Goal: Transaction & Acquisition: Purchase product/service

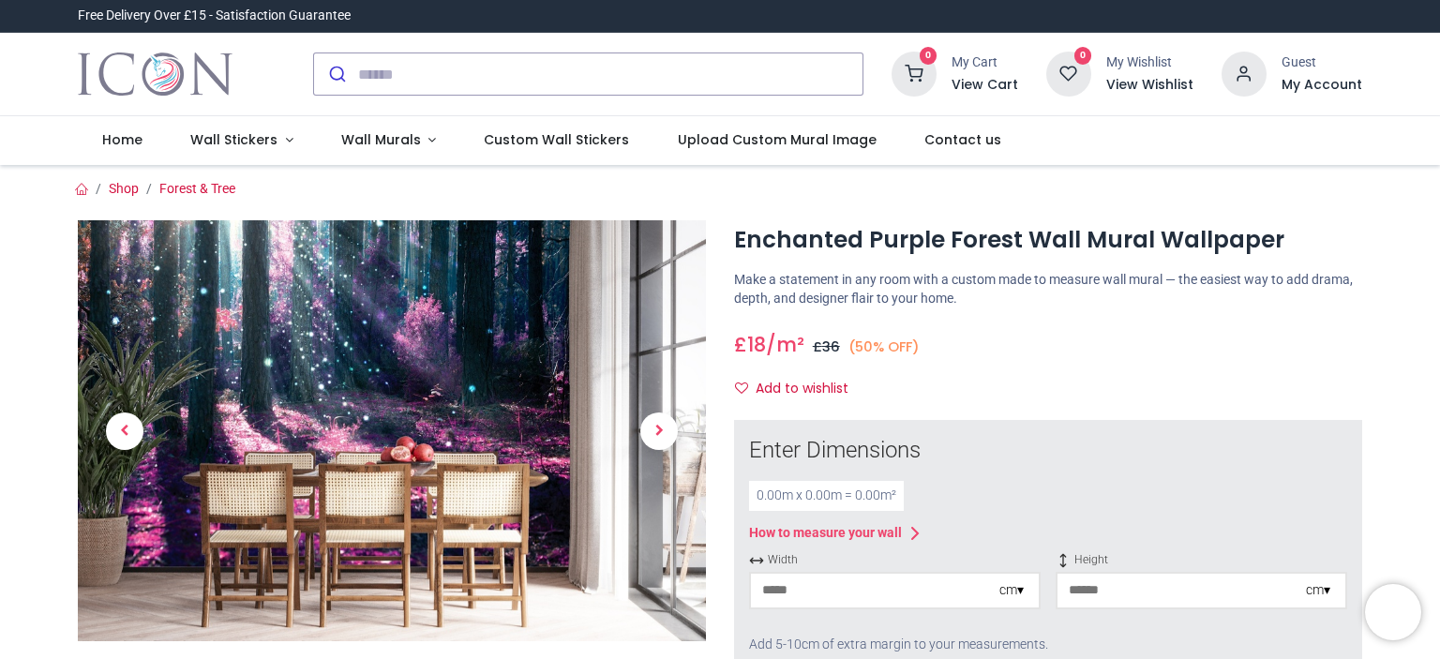
click at [443, 392] on img at bounding box center [392, 430] width 628 height 421
